Goal: Navigation & Orientation: Find specific page/section

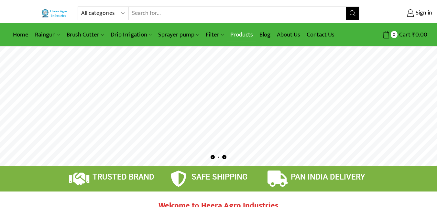
click at [238, 34] on link "Products" at bounding box center [241, 34] width 29 height 15
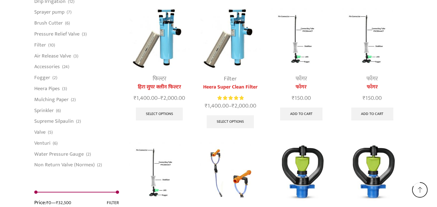
scroll to position [1423, 0]
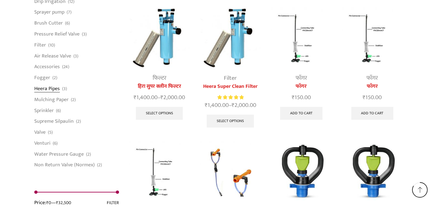
click at [45, 88] on link "Heera Pipes" at bounding box center [47, 88] width 26 height 11
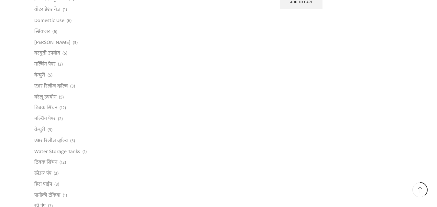
scroll to position [207, 0]
